Goal: Navigation & Orientation: Understand site structure

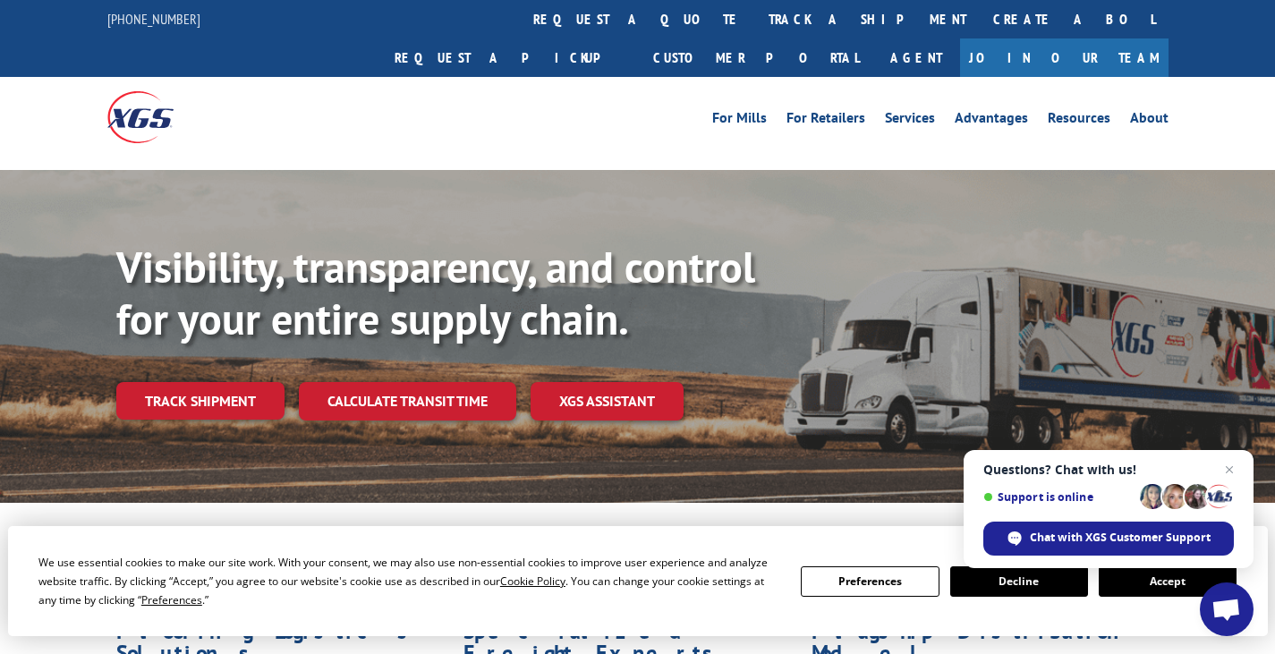
click at [1142, 589] on button "Accept" at bounding box center [1168, 581] width 138 height 30
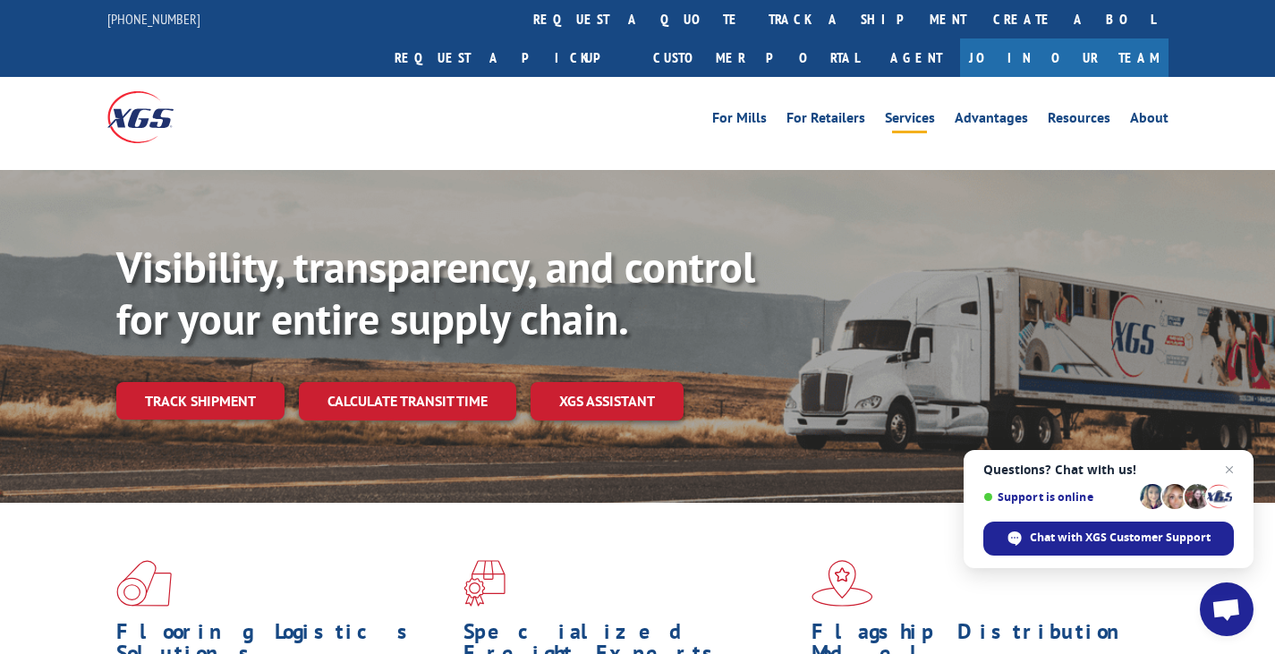
click at [923, 111] on link "Services" at bounding box center [910, 121] width 50 height 20
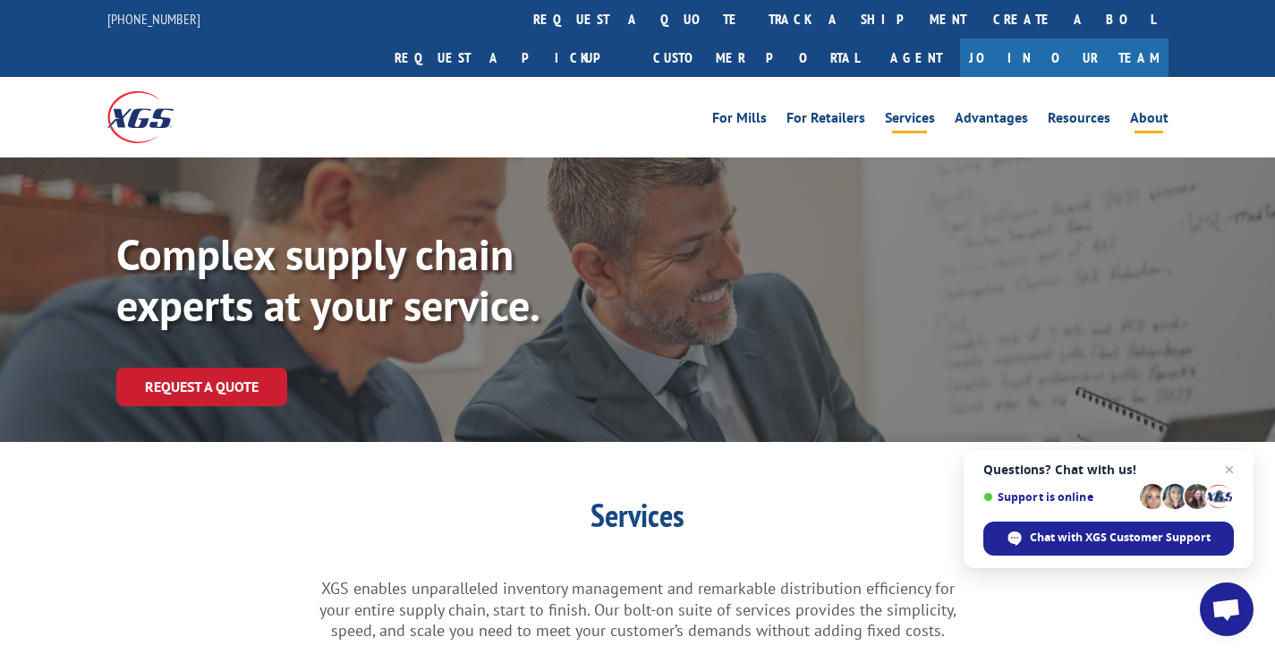
click at [1157, 111] on link "About" at bounding box center [1149, 121] width 38 height 20
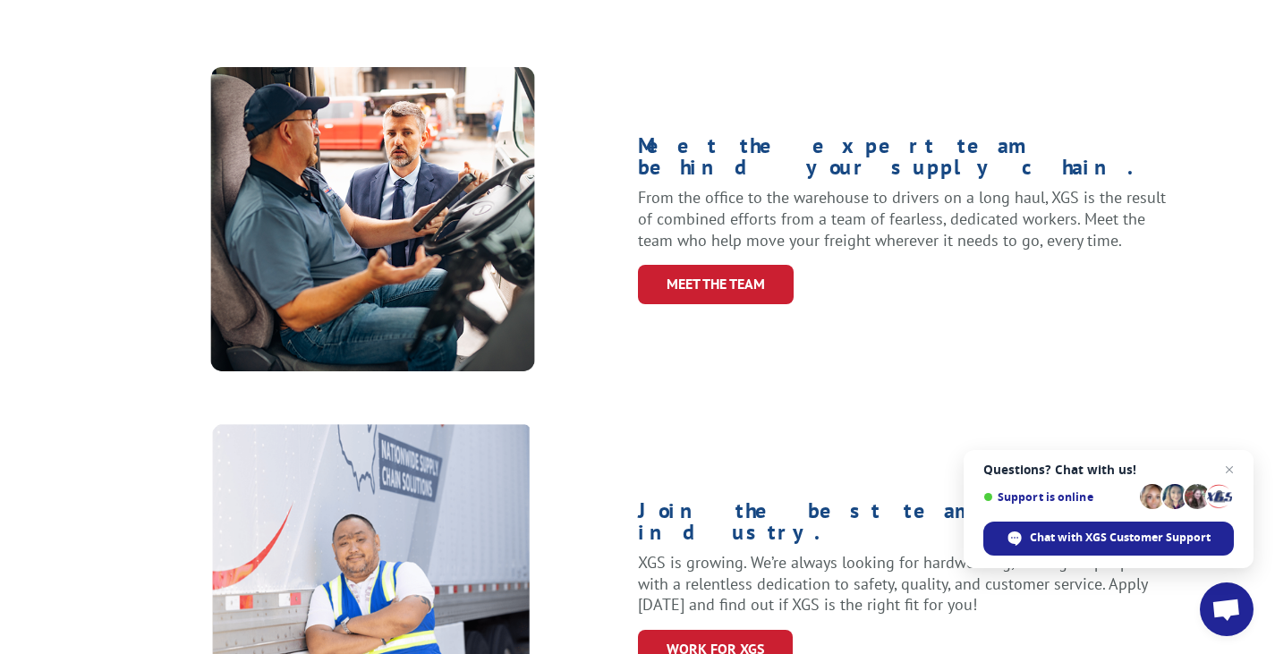
scroll to position [805, 0]
